Goal: Use online tool/utility: Utilize a website feature to perform a specific function

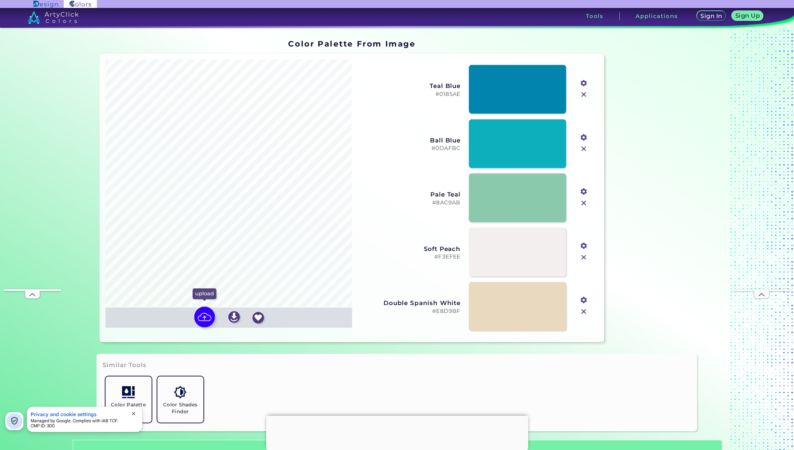
click at [204, 317] on img at bounding box center [204, 316] width 21 height 21
click at [0, 0] on input "file" at bounding box center [0, 0] width 0 height 0
type input "#9e4c56"
type input "#d7b596"
type input "#482620"
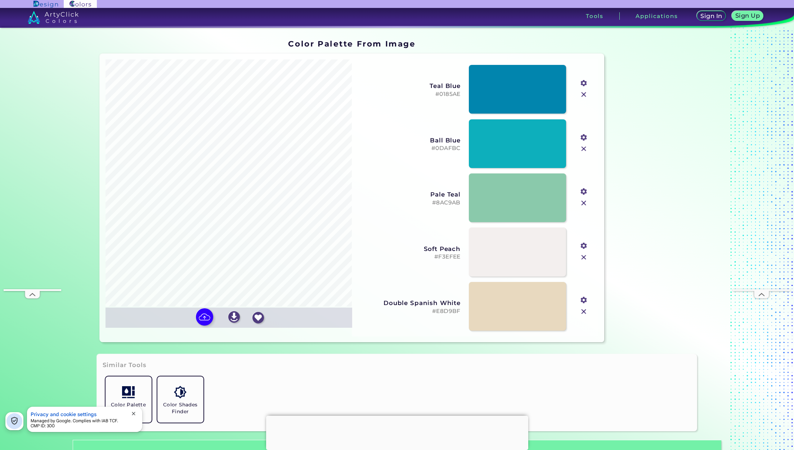
type input "#bb967c"
type input "#eacdb5"
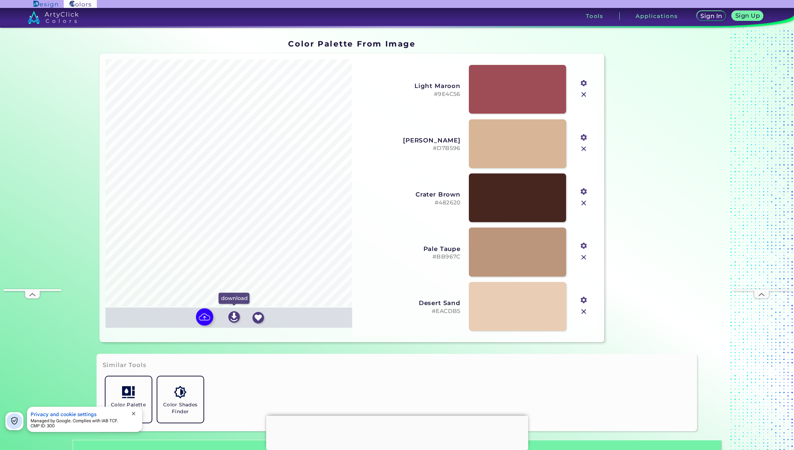
click at [235, 315] on img at bounding box center [234, 317] width 12 height 12
click at [204, 318] on img at bounding box center [204, 316] width 21 height 21
click at [0, 0] on input "file" at bounding box center [0, 0] width 0 height 0
click at [178, 394] on img at bounding box center [180, 391] width 13 height 13
